Goal: Information Seeking & Learning: Check status

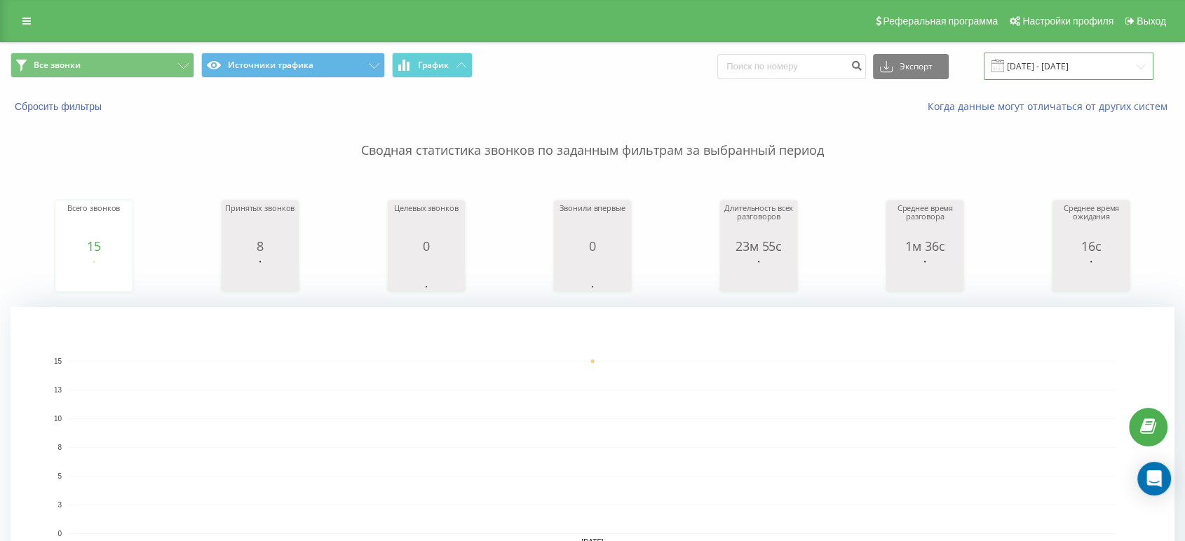
click at [1058, 74] on input "[DATE] - [DATE]" at bounding box center [1069, 66] width 170 height 27
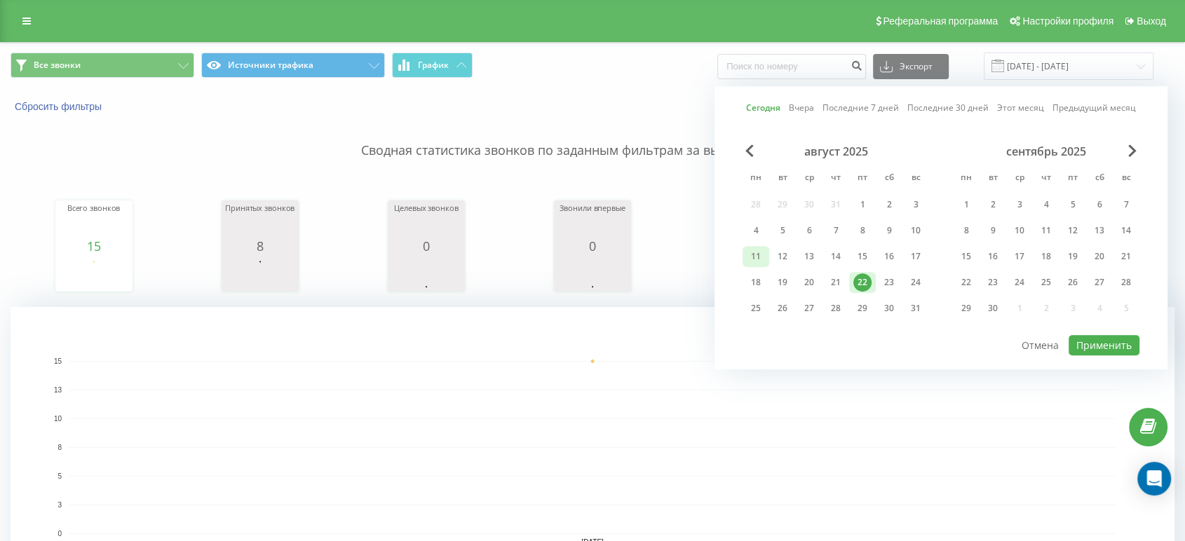
click at [760, 256] on div "11" at bounding box center [756, 257] width 18 height 18
click at [866, 260] on div "15" at bounding box center [863, 257] width 18 height 18
click at [1089, 346] on button "Применить" at bounding box center [1104, 345] width 71 height 20
type input "[DATE] - [DATE]"
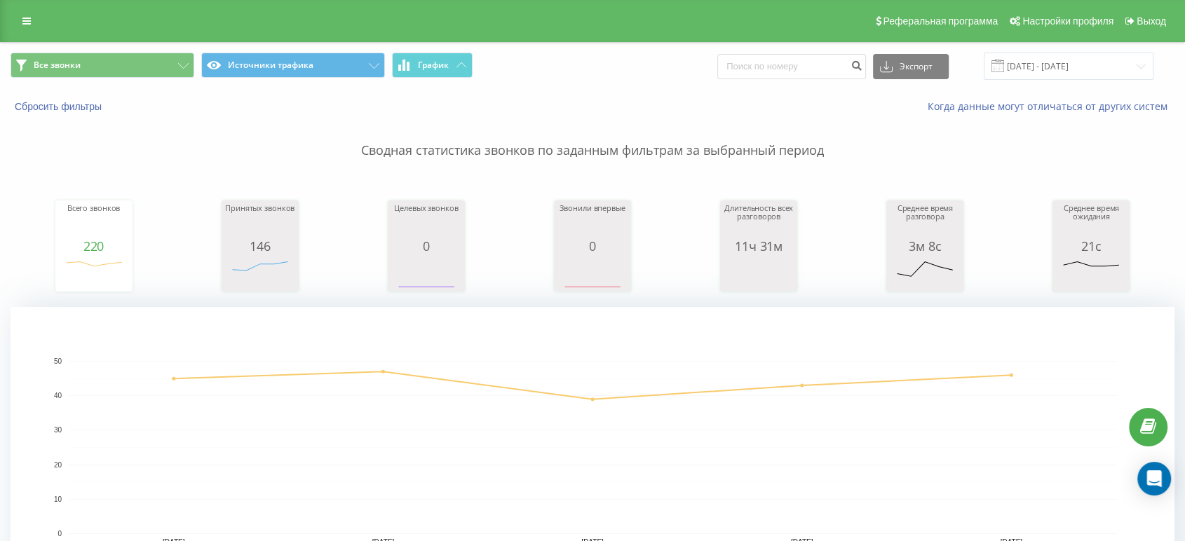
scroll to position [311, 0]
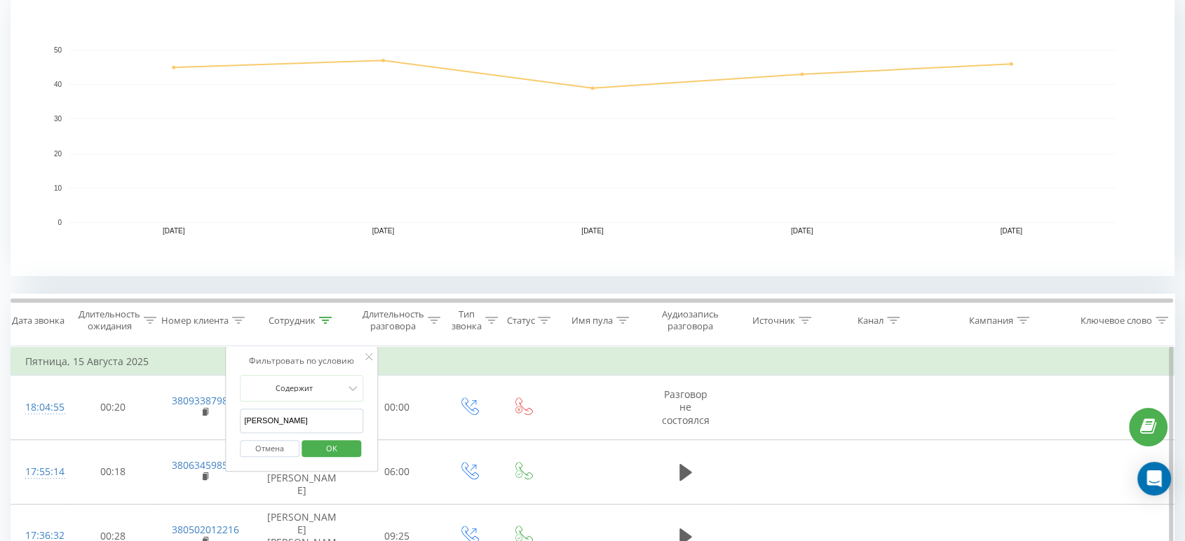
click at [295, 414] on input "[PERSON_NAME]" at bounding box center [301, 421] width 123 height 25
type input "саїк"
click at [316, 448] on span "OK" at bounding box center [331, 449] width 39 height 22
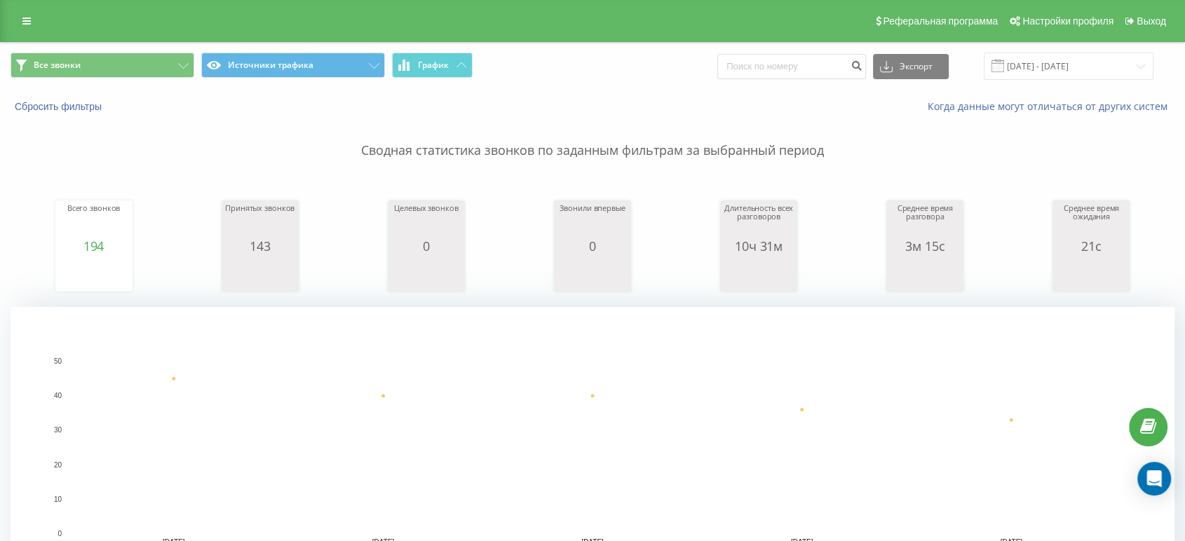
click at [1096, 80] on div "Все звонки Источники трафика График Экспорт .csv .xls .xlsx [DATE] - [DATE]" at bounding box center [593, 66] width 1184 height 47
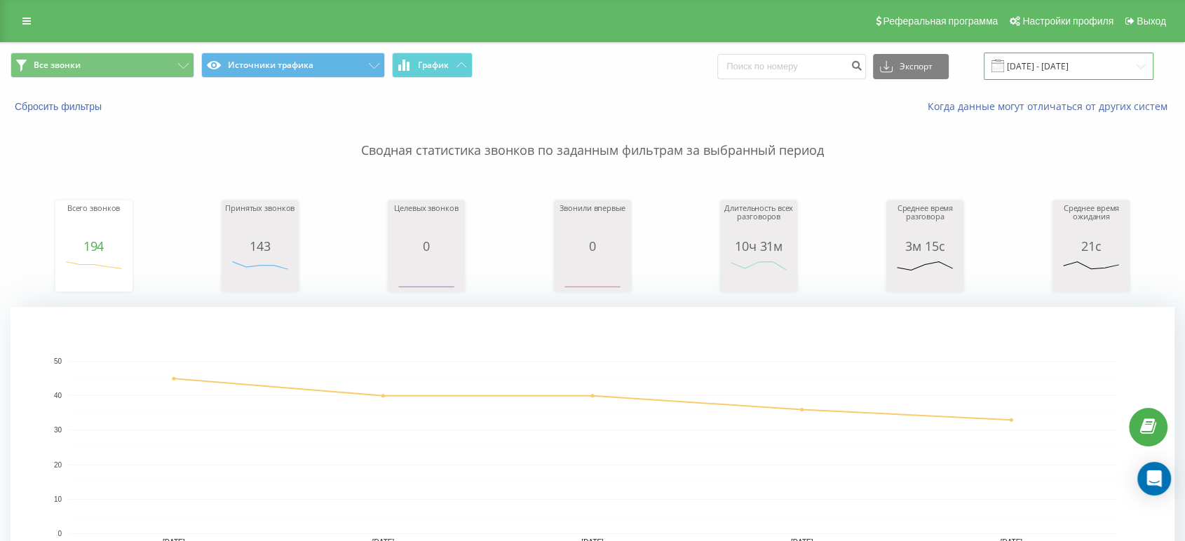
click at [1086, 61] on input "[DATE] - [DATE]" at bounding box center [1069, 66] width 170 height 27
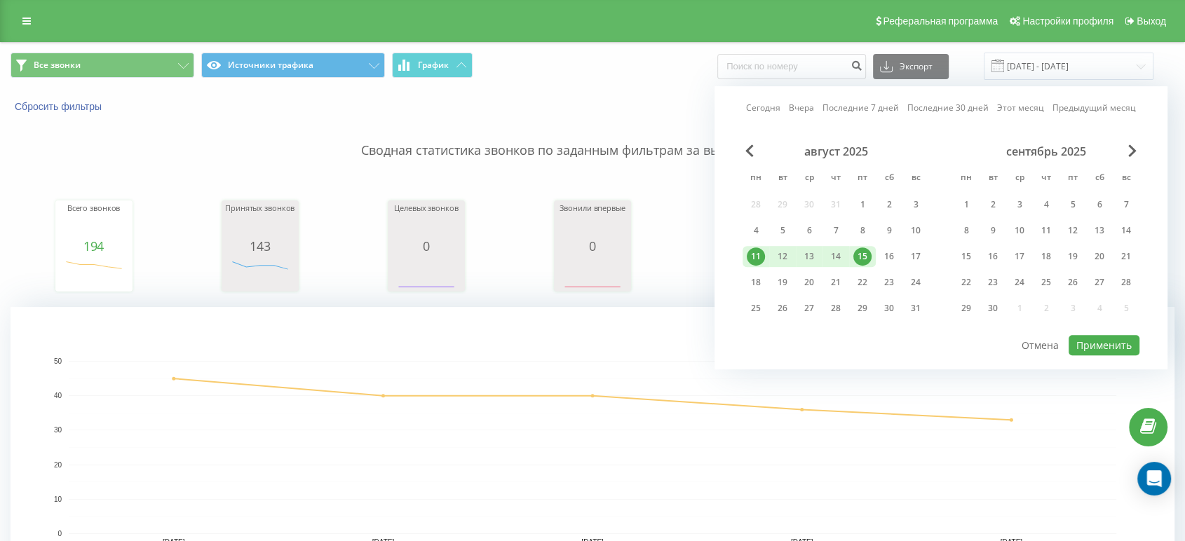
click at [863, 257] on div "15" at bounding box center [863, 257] width 18 height 18
click at [857, 282] on div "22" at bounding box center [863, 283] width 18 height 18
click at [1081, 343] on button "Применить" at bounding box center [1104, 345] width 71 height 20
type input "[DATE] - [DATE]"
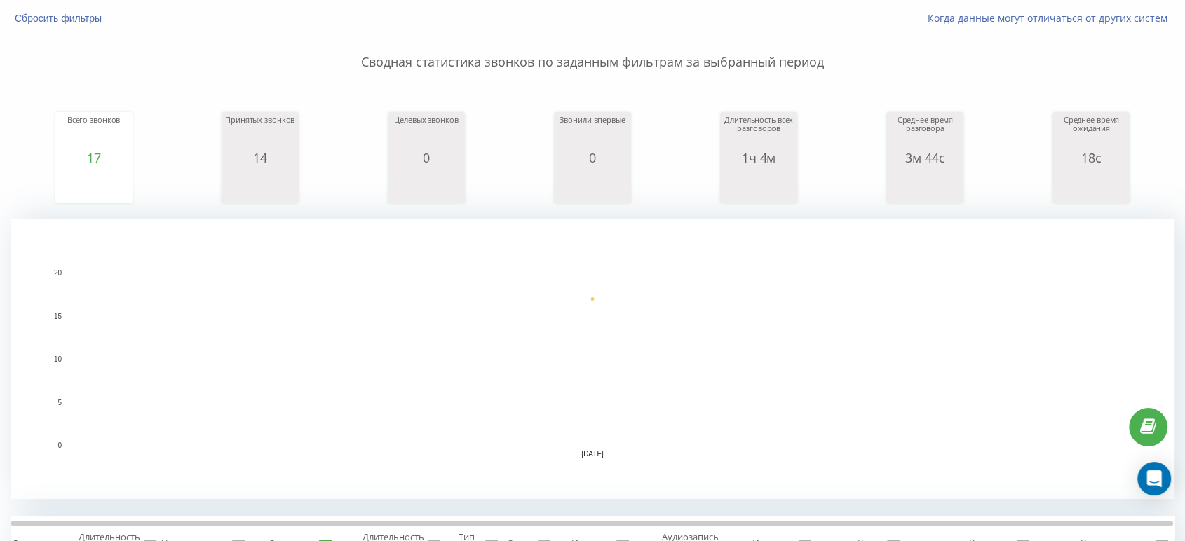
scroll to position [311, 0]
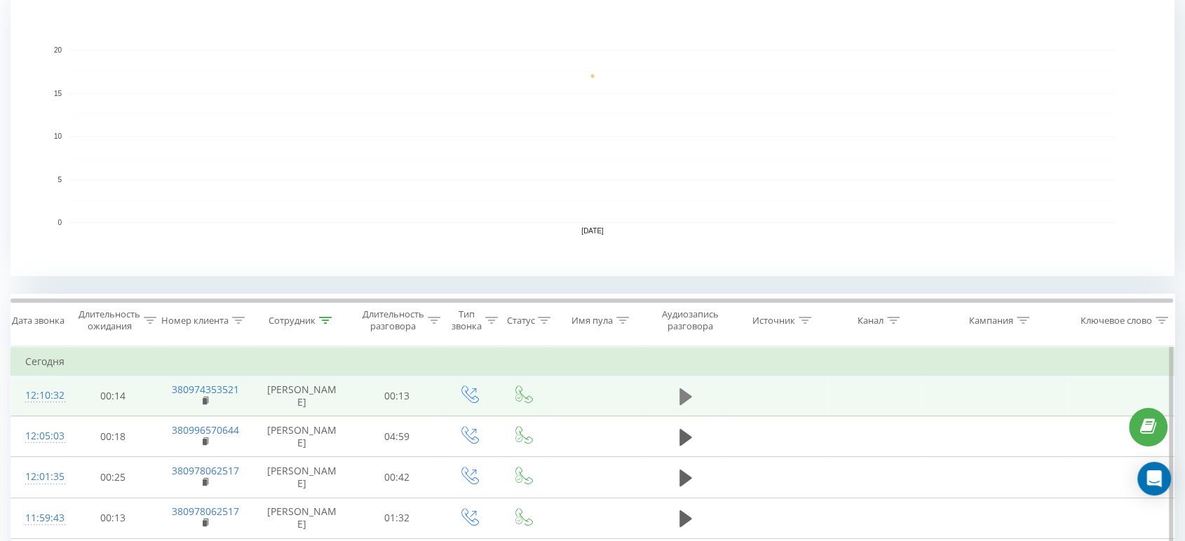
click at [695, 398] on button at bounding box center [685, 396] width 21 height 21
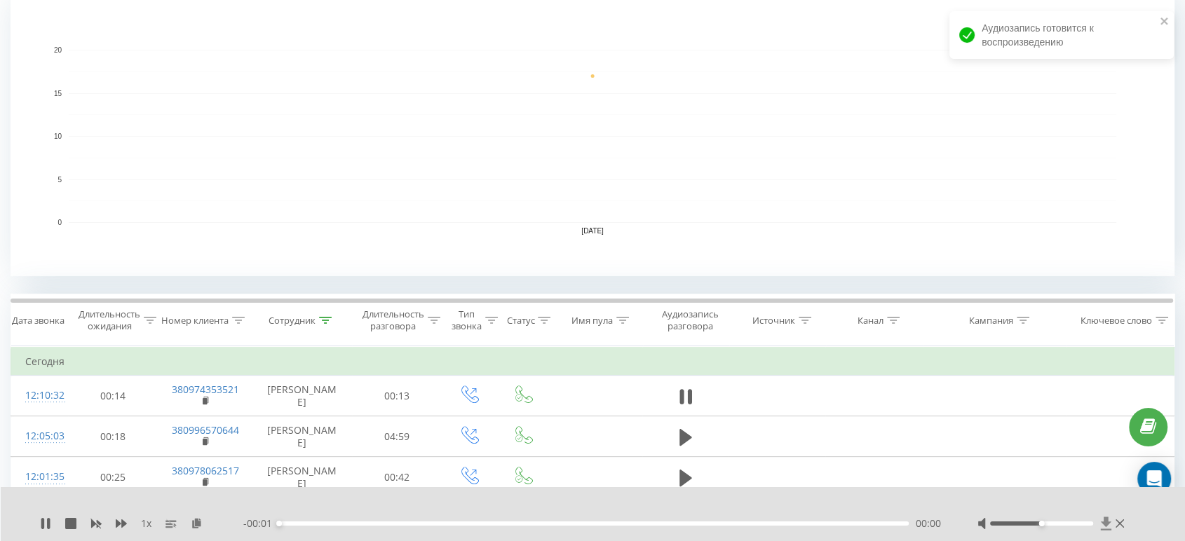
drag, startPoint x: 94, startPoint y: 393, endPoint x: 1103, endPoint y: 528, distance: 1017.5
click at [1103, 528] on icon at bounding box center [1106, 524] width 12 height 14
click at [1106, 525] on icon at bounding box center [1105, 523] width 11 height 13
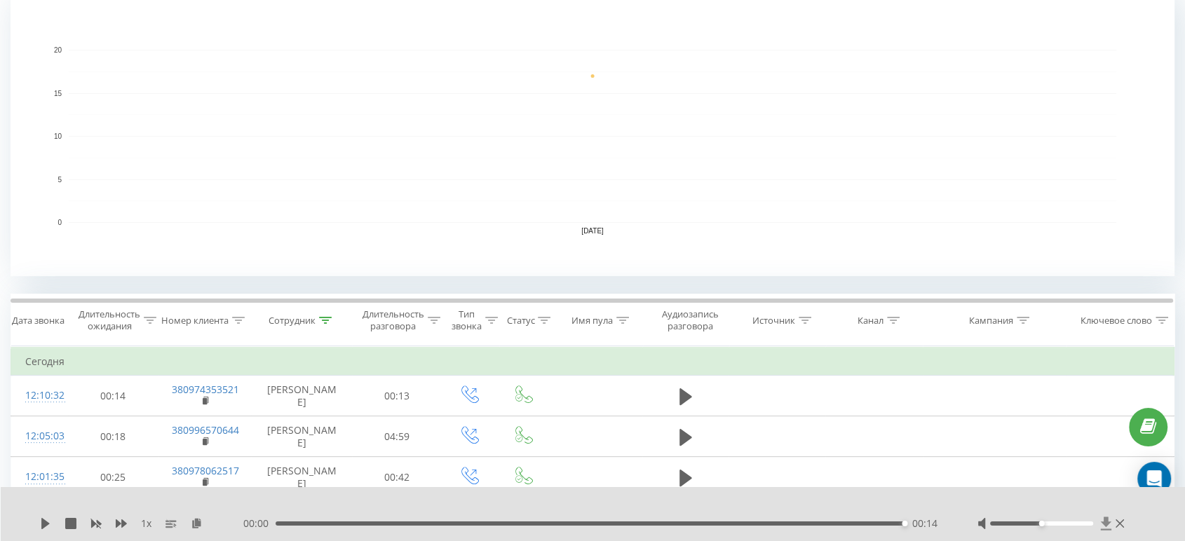
click at [1107, 526] on icon at bounding box center [1105, 523] width 11 height 13
click at [1104, 523] on icon at bounding box center [1105, 523] width 11 height 13
click at [1103, 527] on icon at bounding box center [1106, 524] width 12 height 14
click at [1104, 525] on icon at bounding box center [1105, 523] width 11 height 13
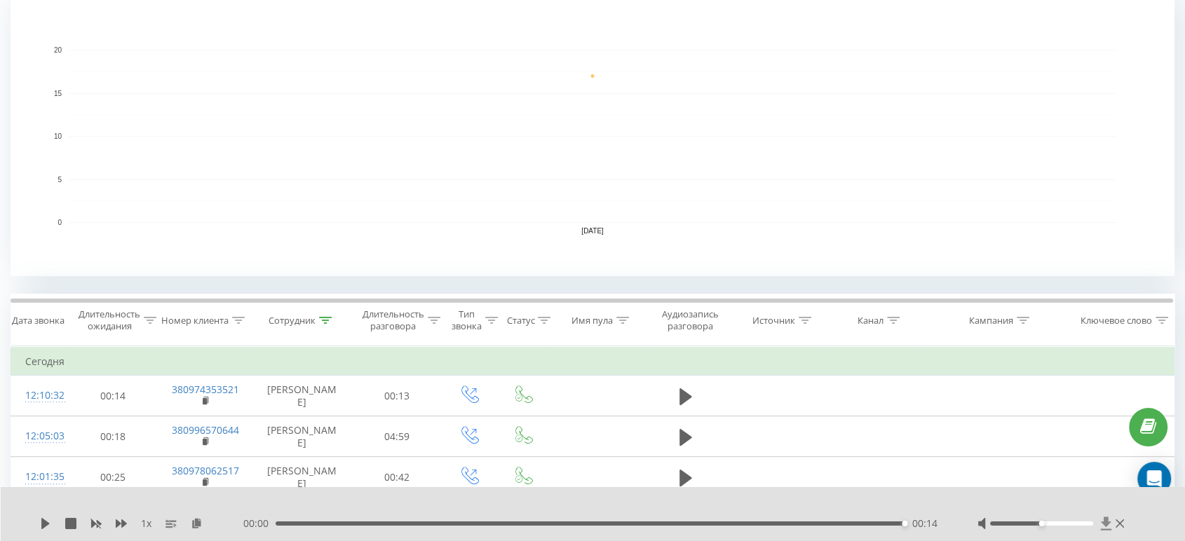
click at [1104, 525] on icon at bounding box center [1105, 523] width 11 height 13
click at [1105, 525] on icon at bounding box center [1105, 523] width 11 height 13
click at [1105, 524] on icon at bounding box center [1105, 523] width 11 height 13
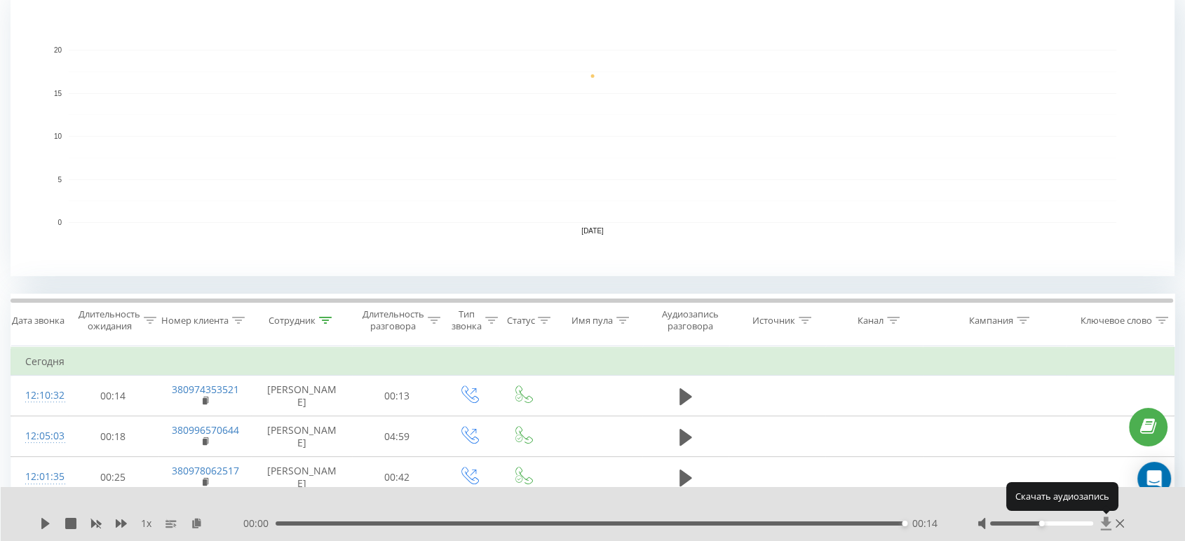
click at [1105, 521] on icon at bounding box center [1105, 523] width 11 height 13
click at [1105, 522] on icon at bounding box center [1105, 523] width 11 height 13
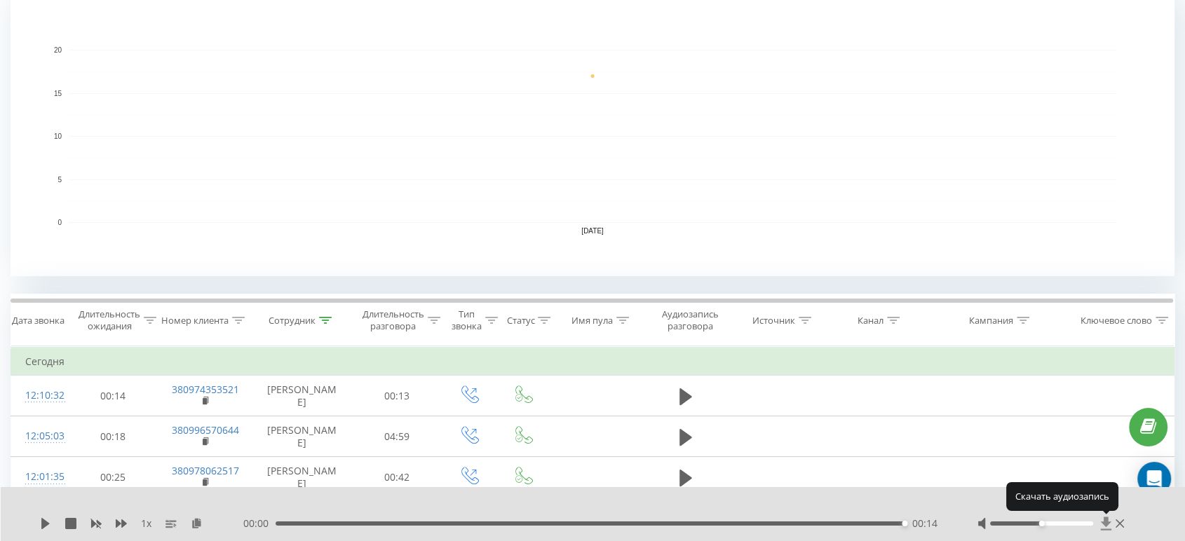
click at [1103, 526] on icon at bounding box center [1106, 524] width 12 height 14
click at [43, 523] on icon at bounding box center [45, 523] width 8 height 11
click at [1103, 523] on icon at bounding box center [1105, 523] width 11 height 13
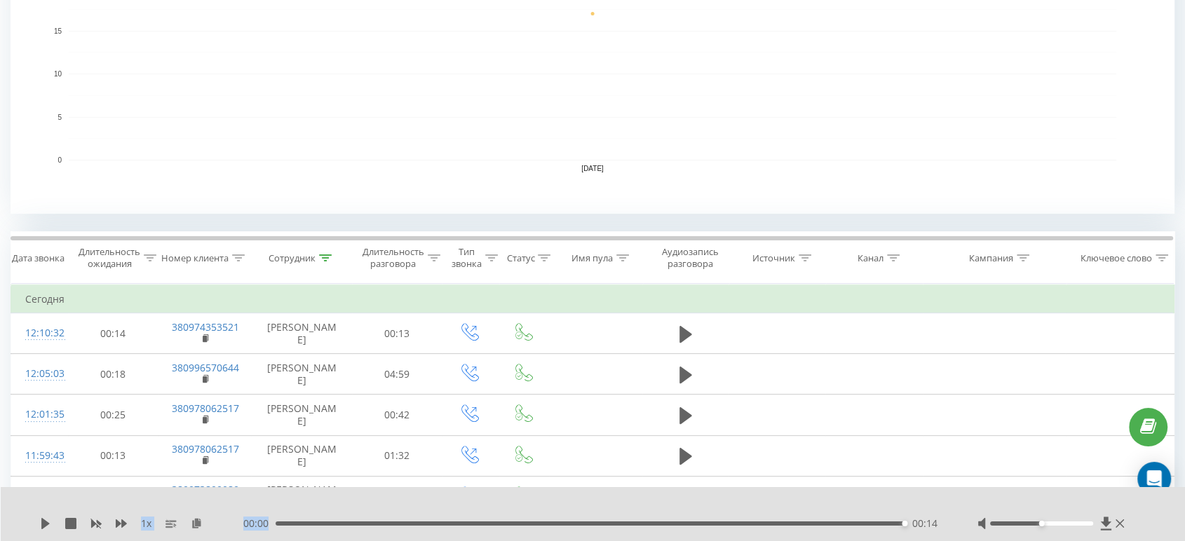
drag, startPoint x: 908, startPoint y: 525, endPoint x: 379, endPoint y: 539, distance: 528.3
click at [382, 541] on div "1 x 00:00 00:14 00:14" at bounding box center [593, 514] width 1185 height 54
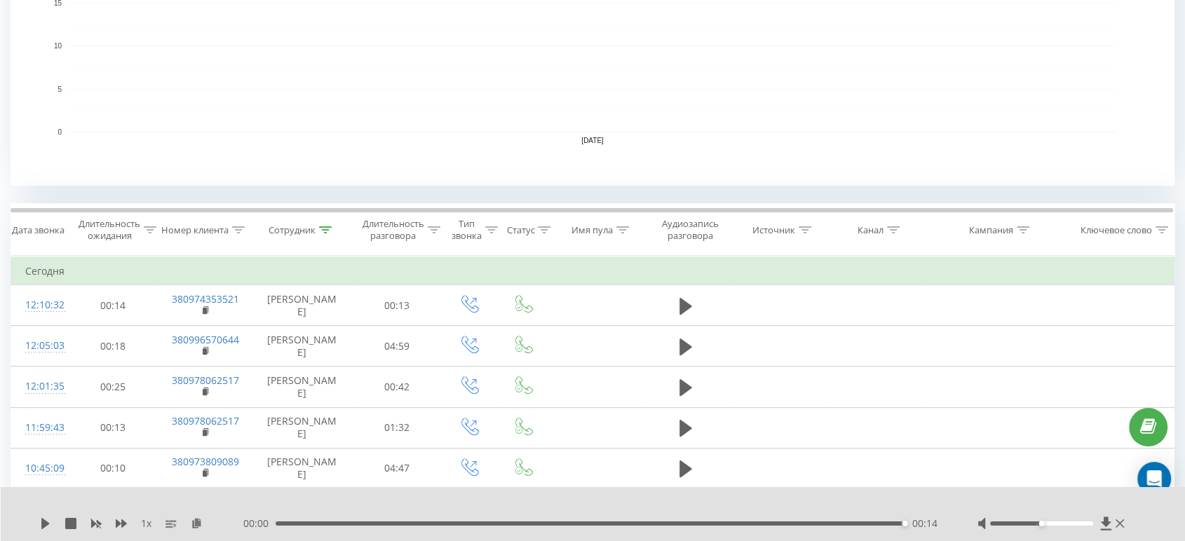
click at [281, 525] on div "00:14" at bounding box center [591, 524] width 630 height 4
click at [693, 300] on button at bounding box center [685, 306] width 21 height 21
click at [118, 524] on icon at bounding box center [121, 524] width 11 height 8
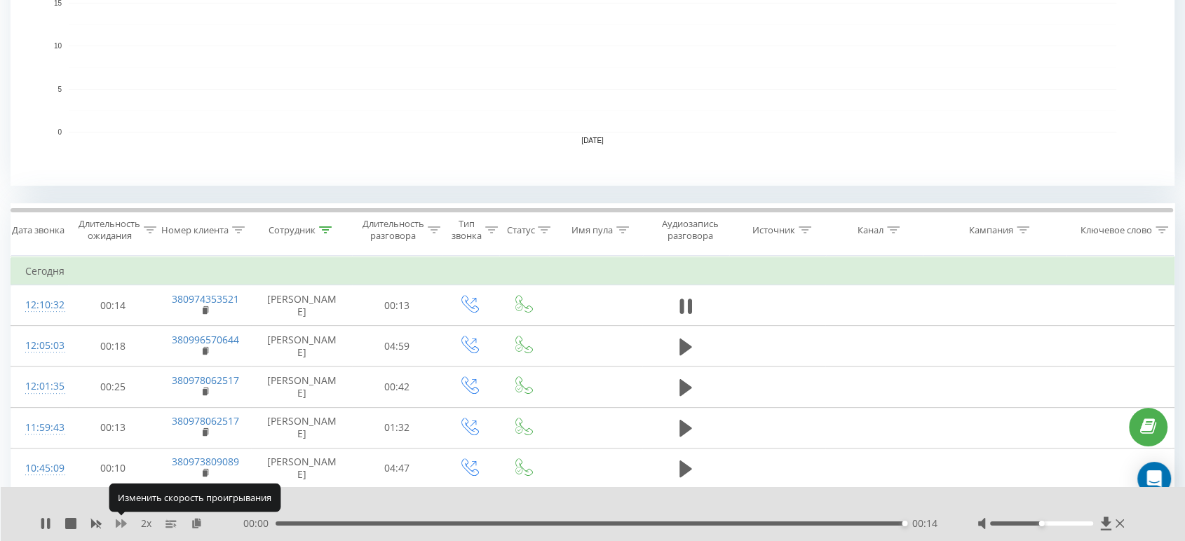
click at [118, 524] on icon at bounding box center [121, 524] width 11 height 8
click at [33, 523] on div "2.5 x 00:00 00:14 00:14" at bounding box center [593, 514] width 1185 height 54
click at [38, 525] on div "2.5 x 00:00 00:14 00:14" at bounding box center [593, 514] width 1185 height 54
click at [43, 526] on icon at bounding box center [45, 523] width 8 height 11
